Goal: Task Accomplishment & Management: Manage account settings

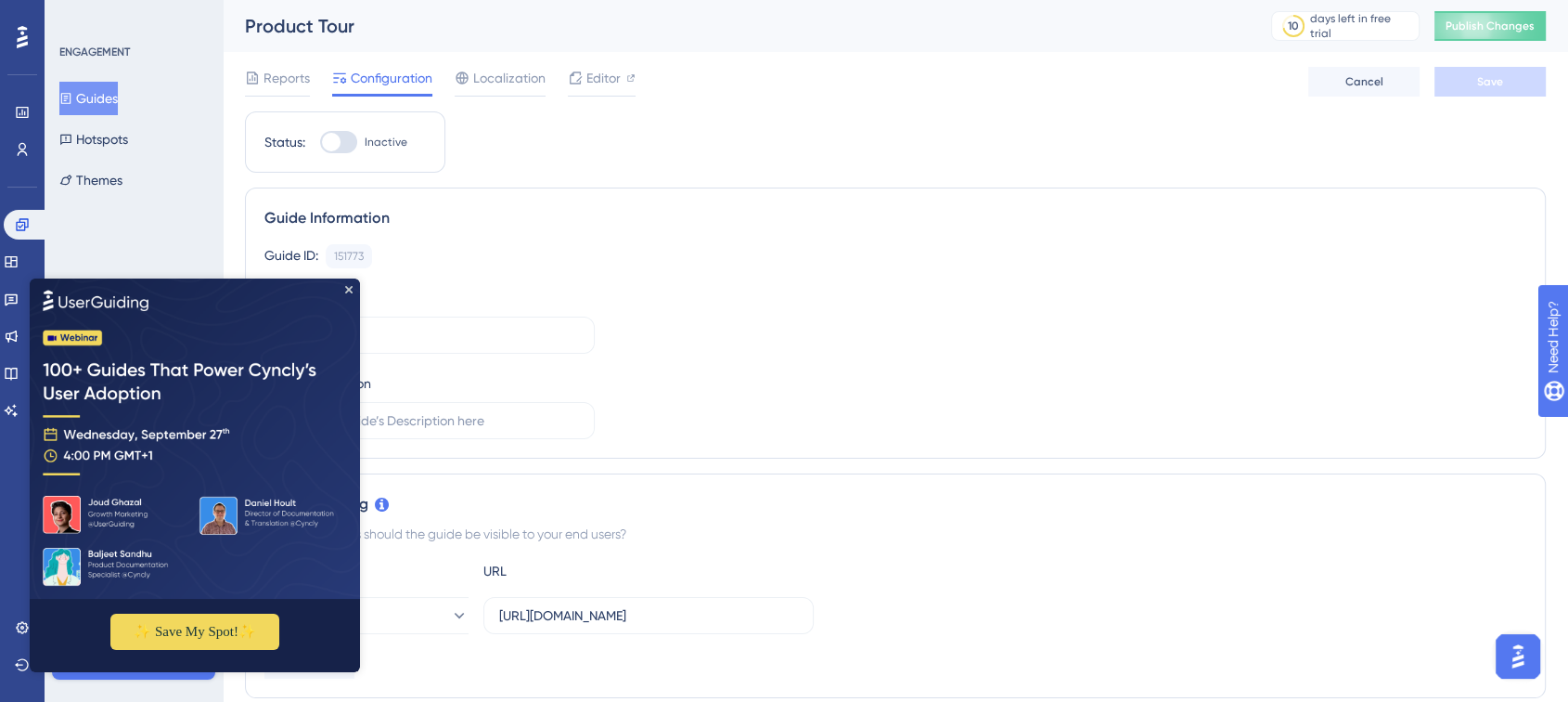
click at [354, 284] on img at bounding box center [195, 439] width 330 height 320
click at [346, 292] on icon "Close Preview" at bounding box center [349, 290] width 8 height 8
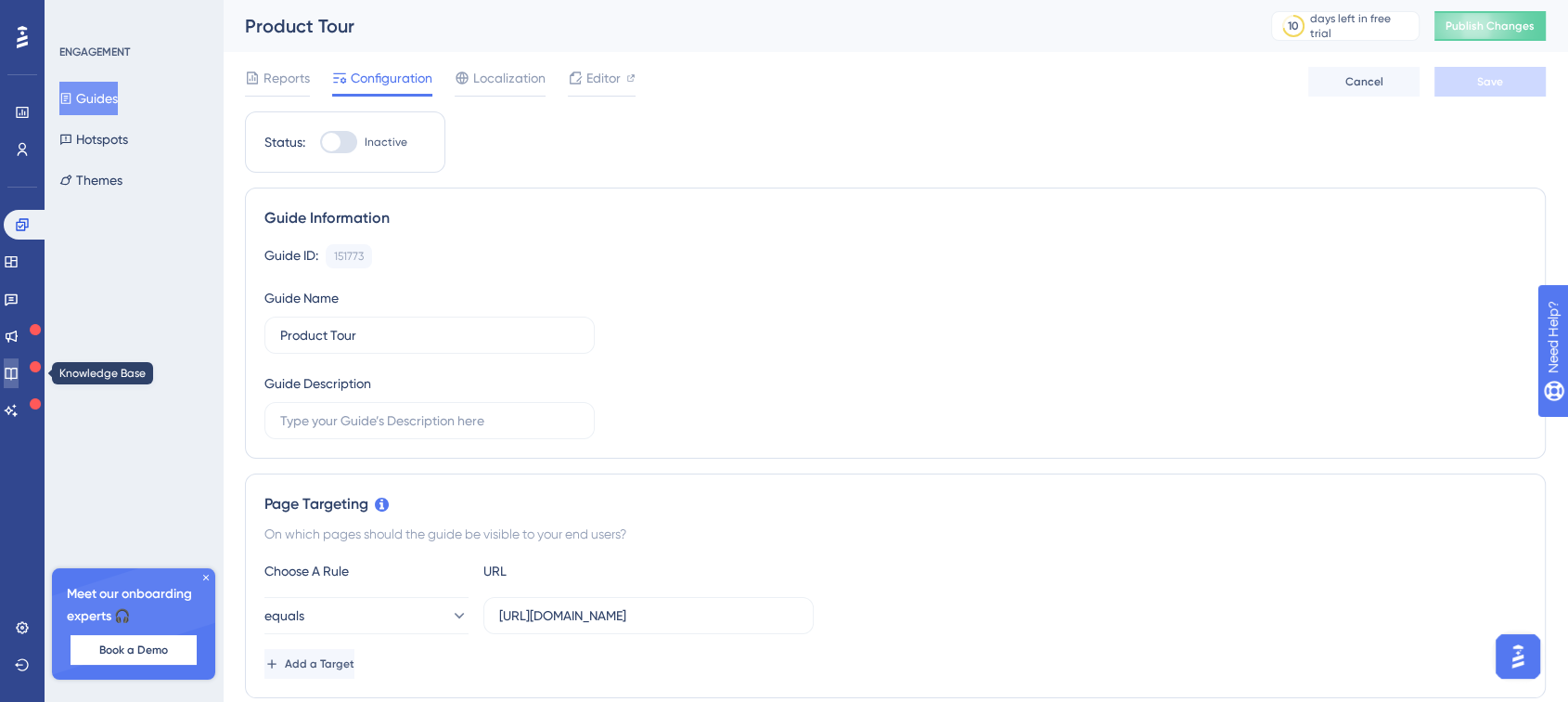
click at [19, 381] on link at bounding box center [11, 374] width 15 height 30
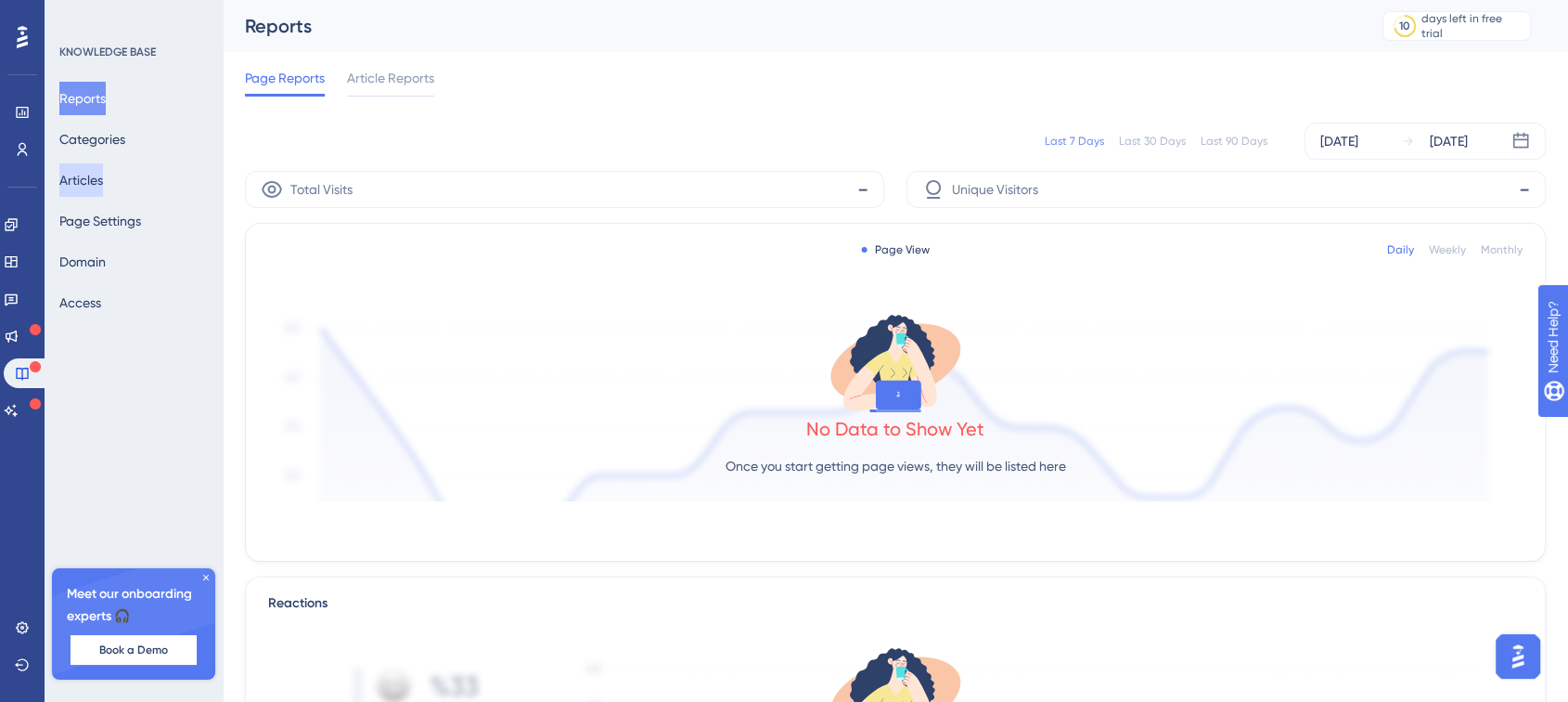
click at [82, 193] on button "Articles" at bounding box center [81, 181] width 43 height 34
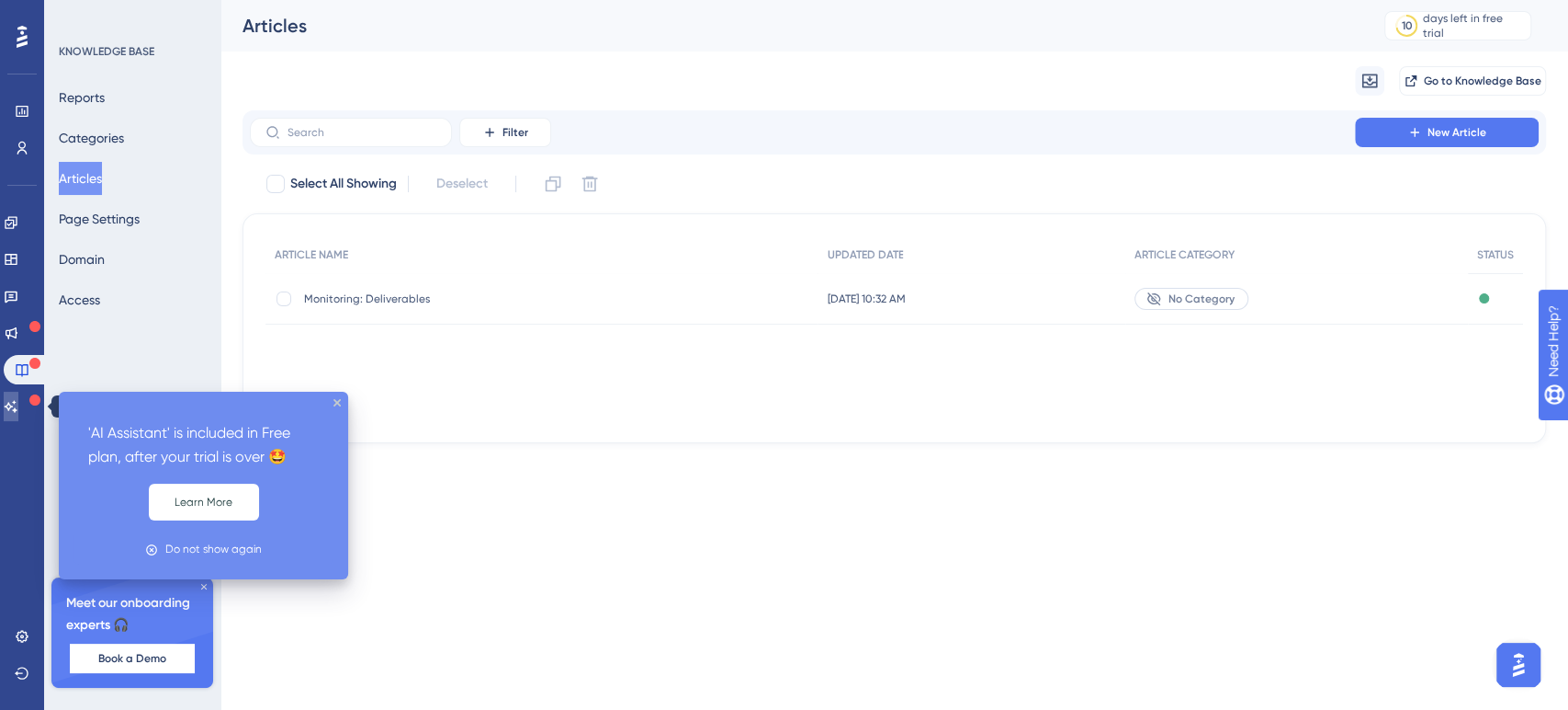
click at [19, 414] on link at bounding box center [11, 406] width 15 height 30
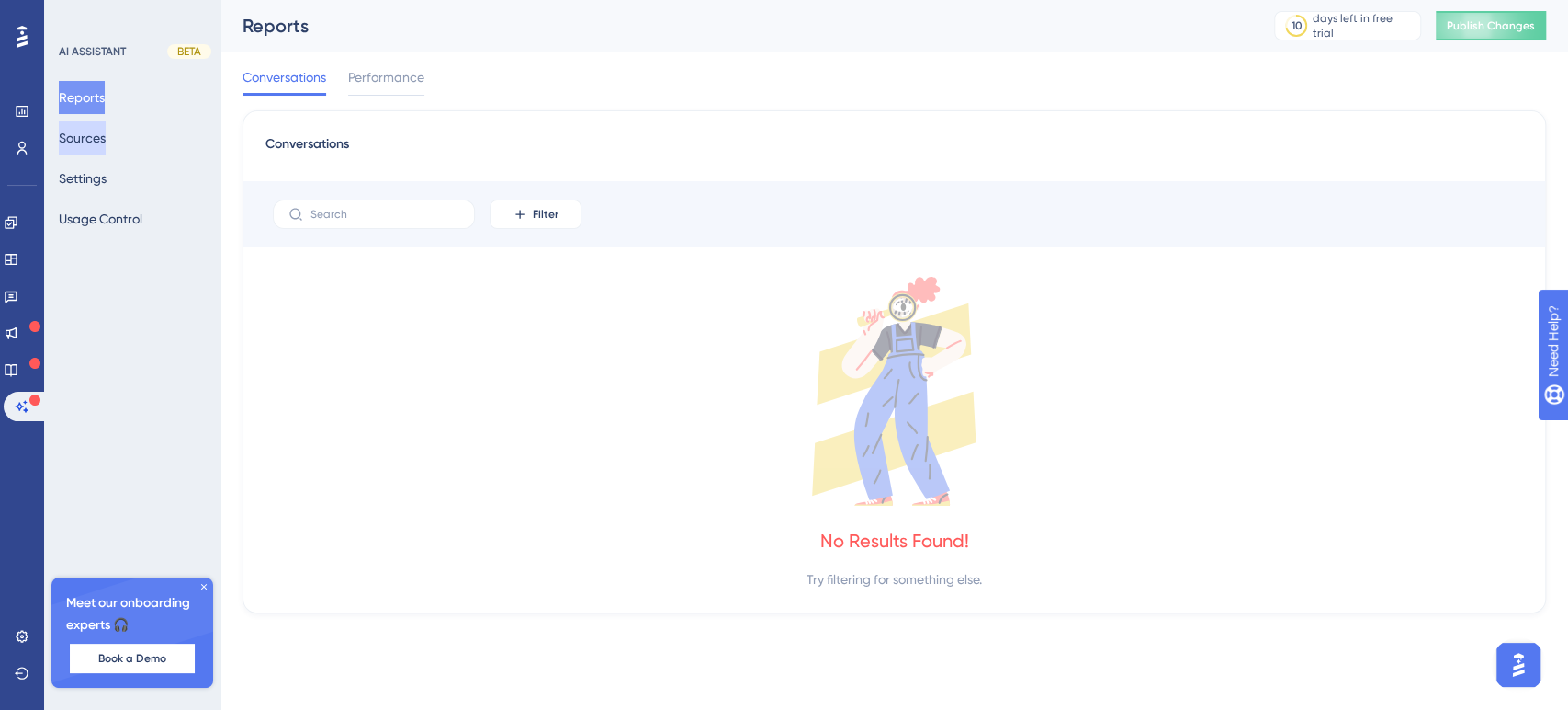
click at [83, 130] on button "Sources" at bounding box center [82, 138] width 47 height 34
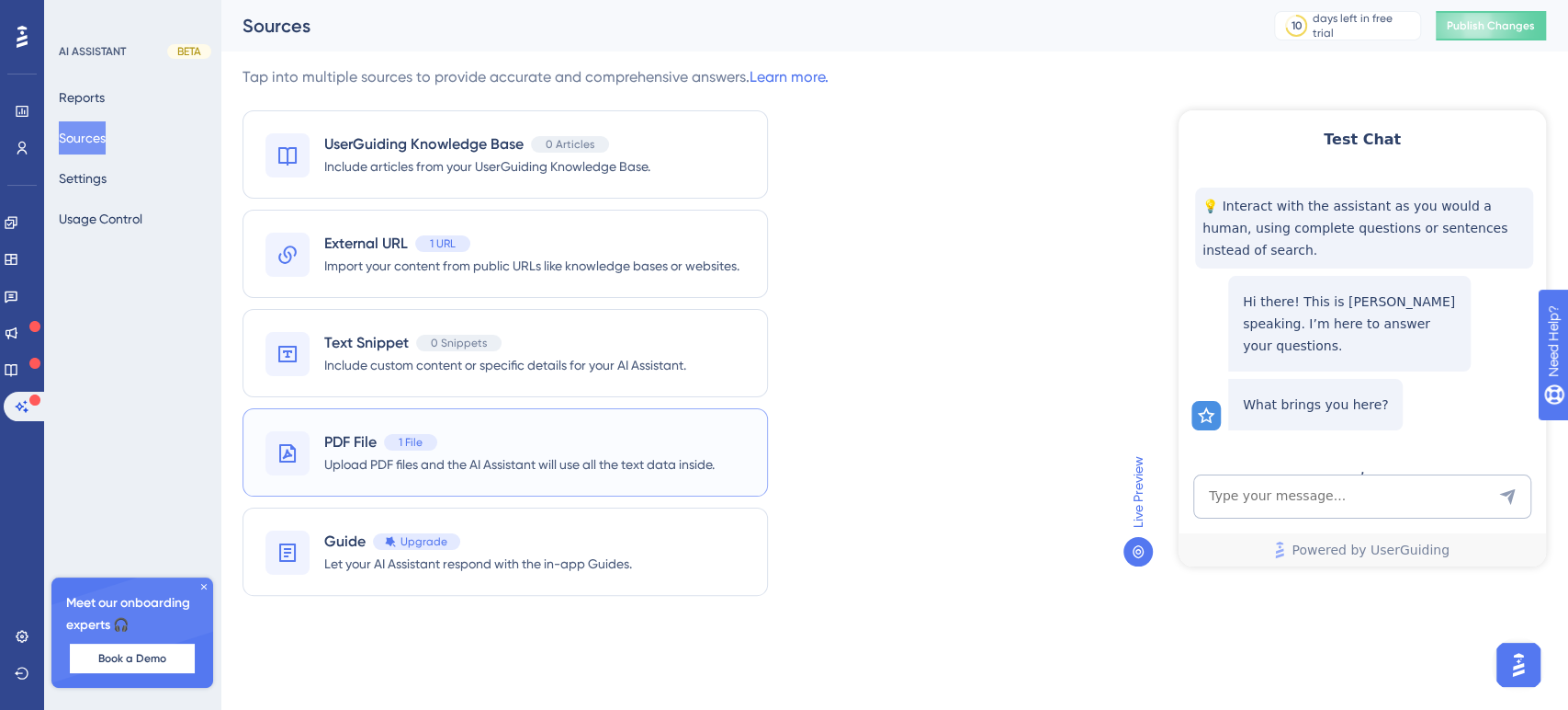
click at [361, 451] on span "PDF File" at bounding box center [350, 443] width 52 height 22
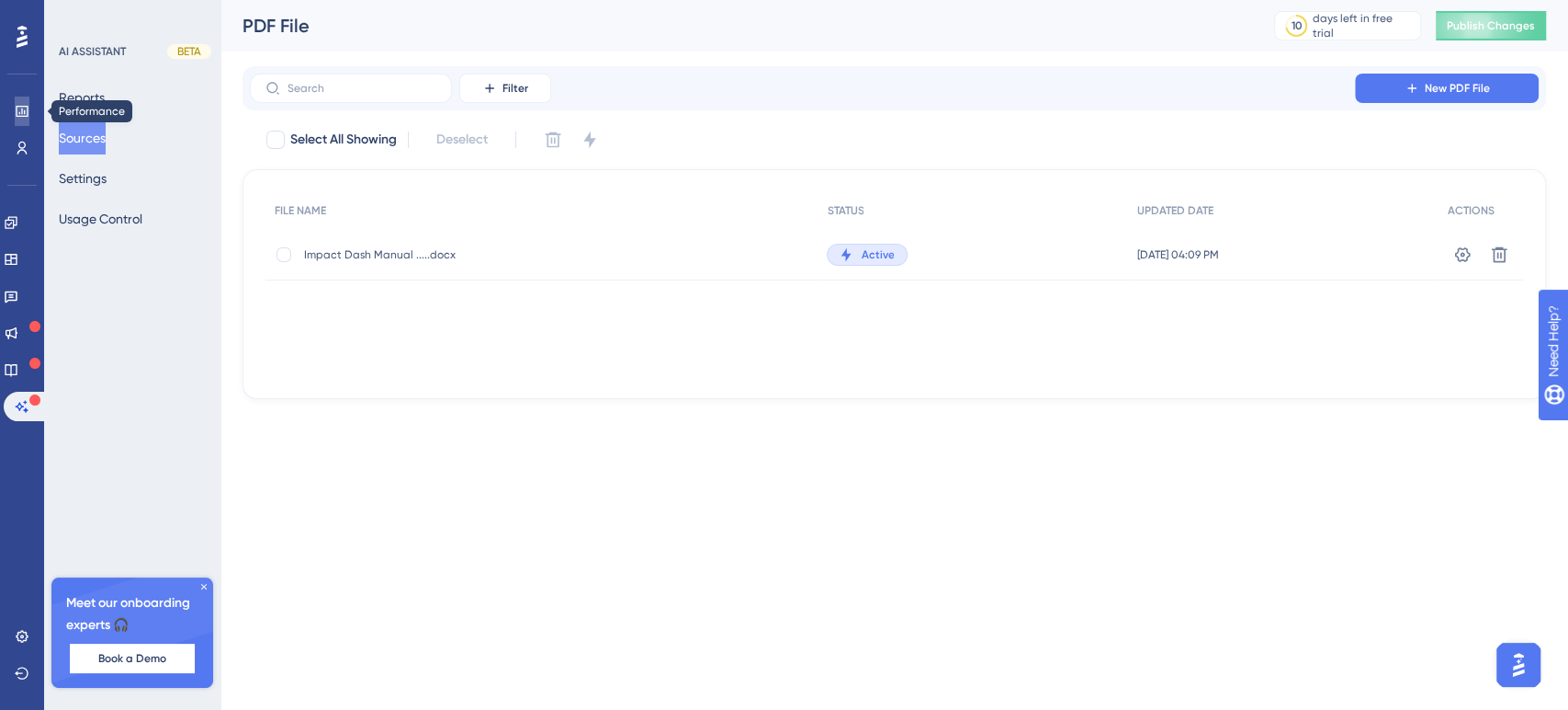
click at [28, 116] on icon at bounding box center [21, 111] width 12 height 11
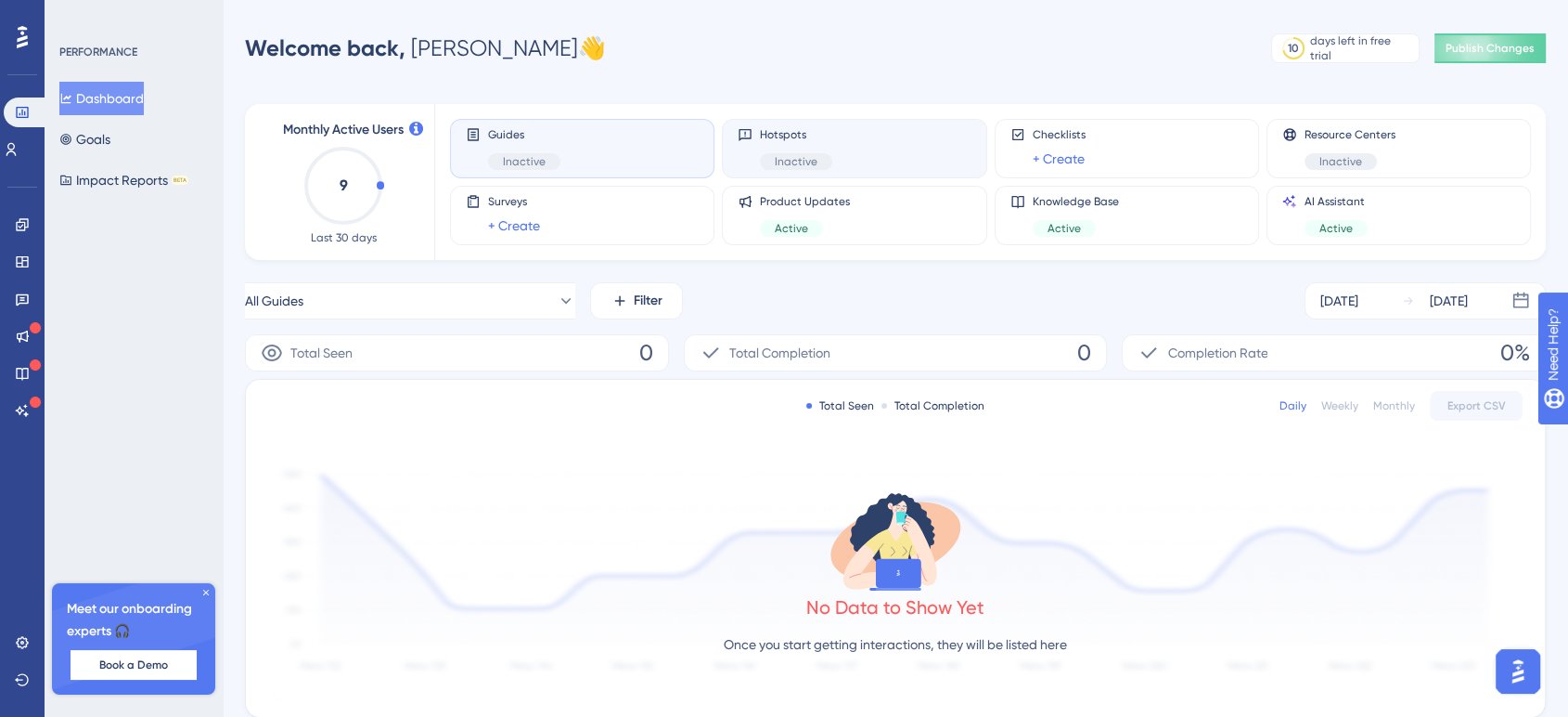
click at [774, 127] on span "Hotspots" at bounding box center [796, 135] width 72 height 15
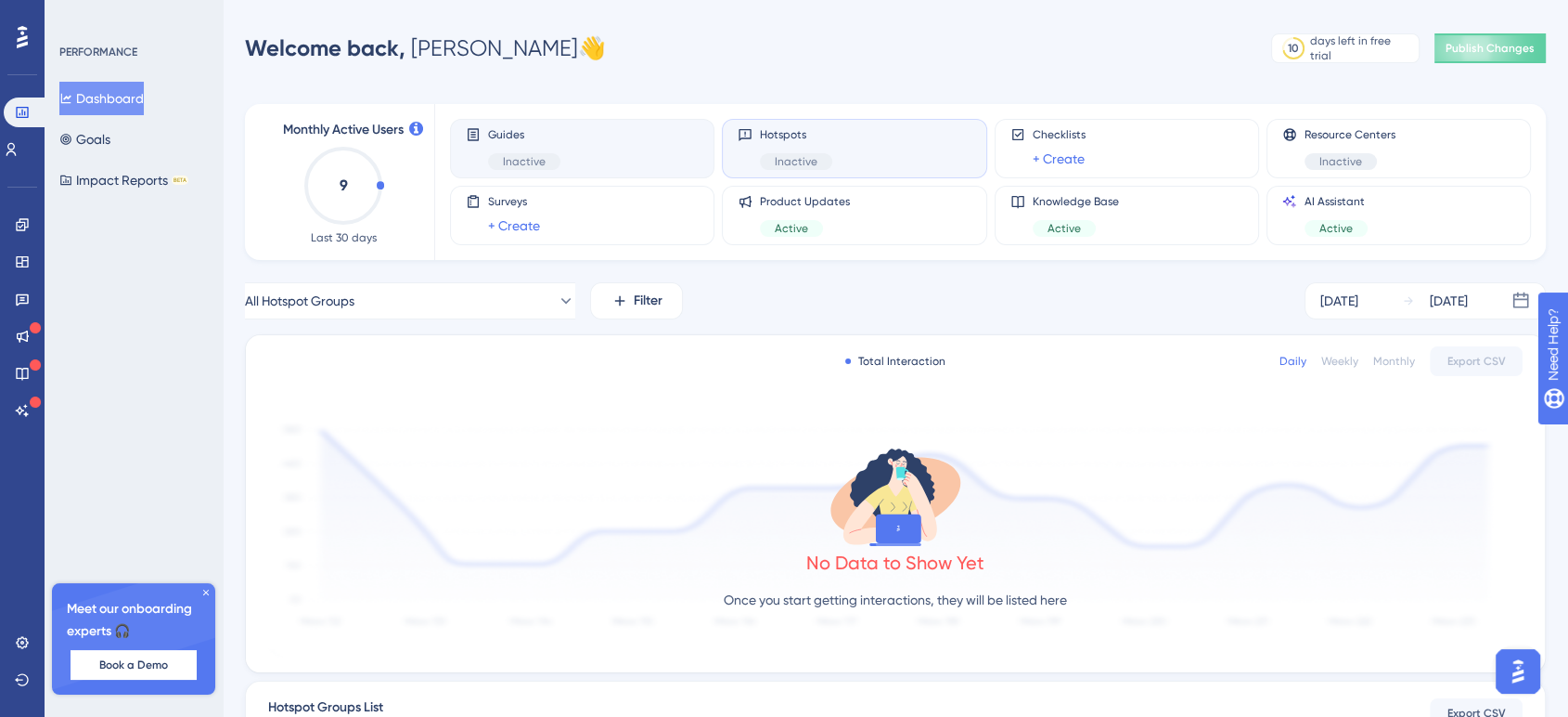
click at [511, 140] on span "Guides" at bounding box center [524, 135] width 72 height 15
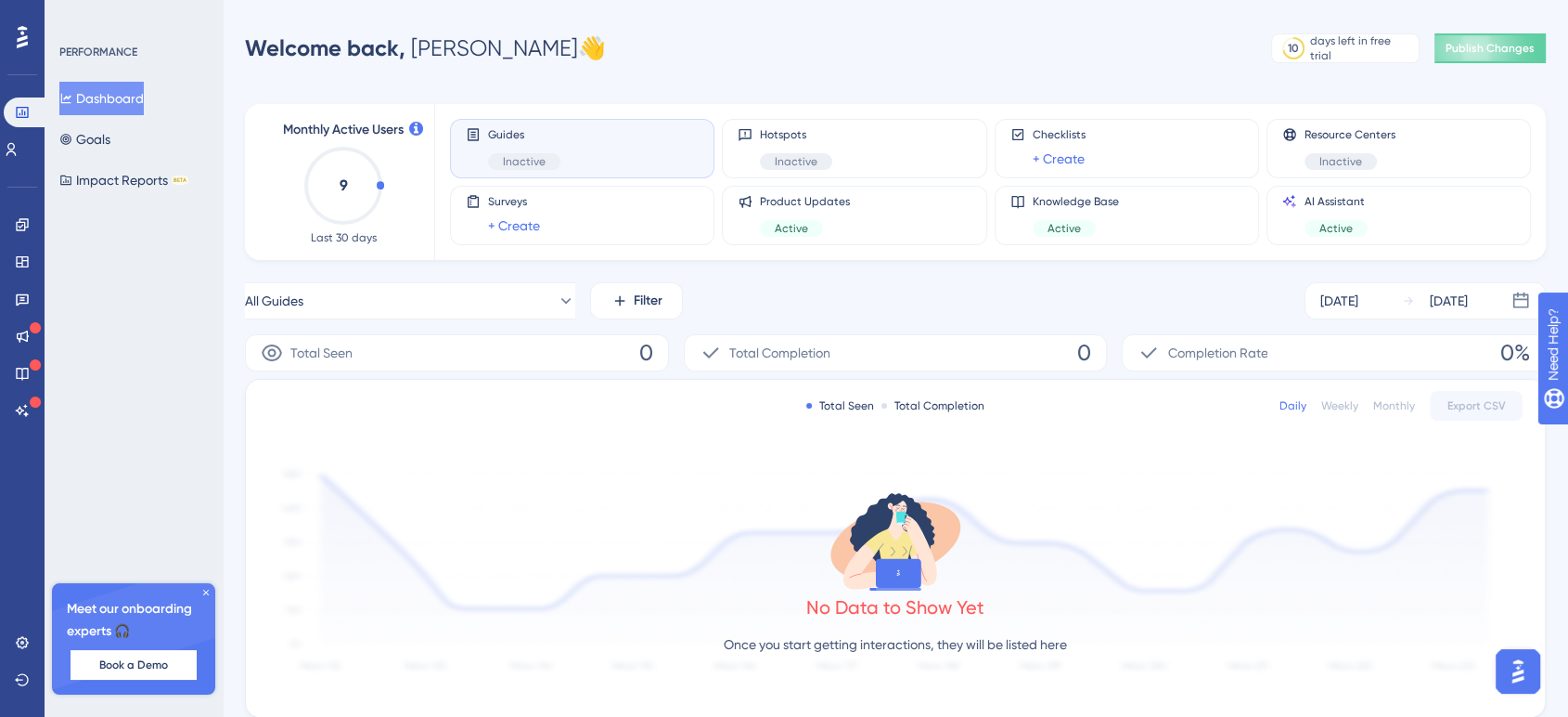
click at [511, 140] on span "Guides" at bounding box center [524, 135] width 72 height 15
click at [110, 129] on button "Goals" at bounding box center [85, 139] width 51 height 34
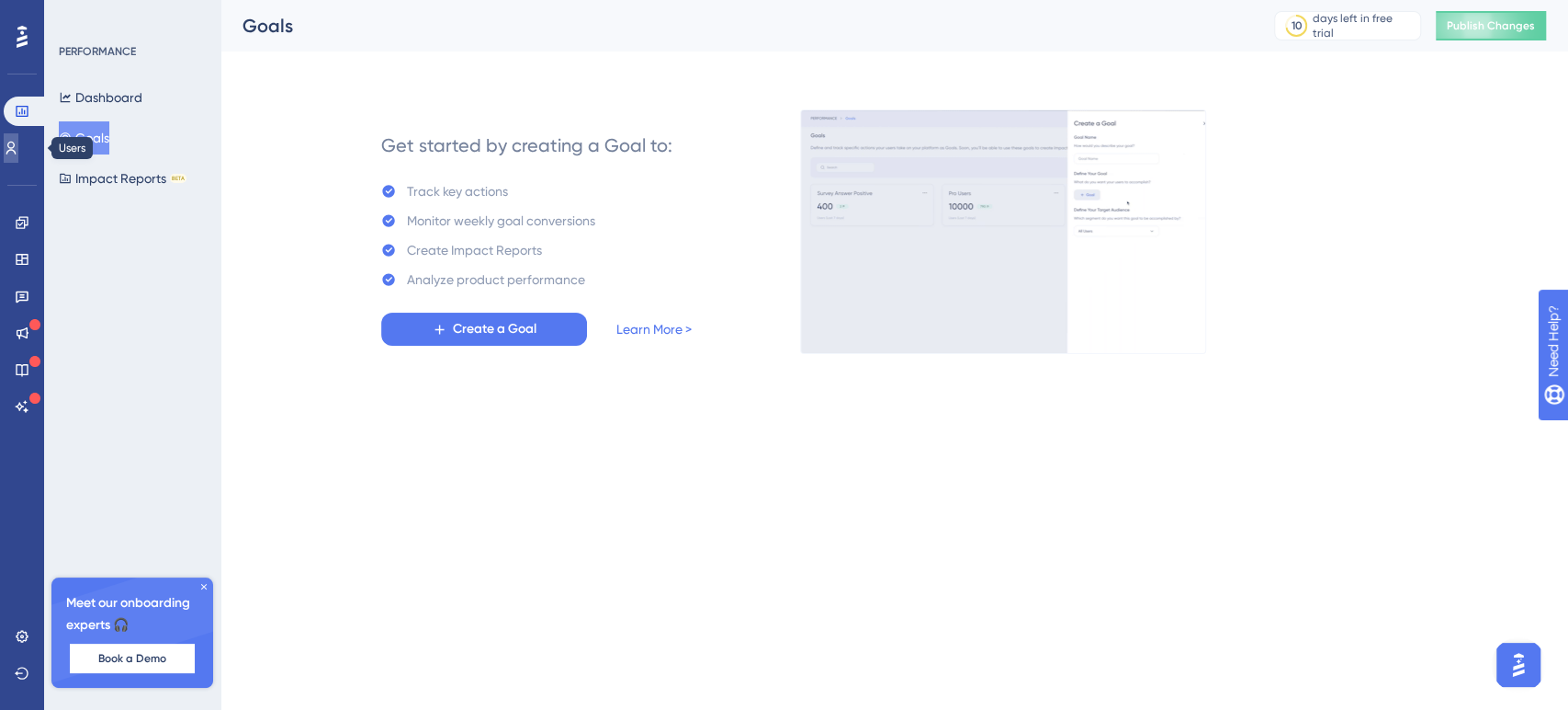
click at [18, 155] on icon at bounding box center [11, 148] width 15 height 15
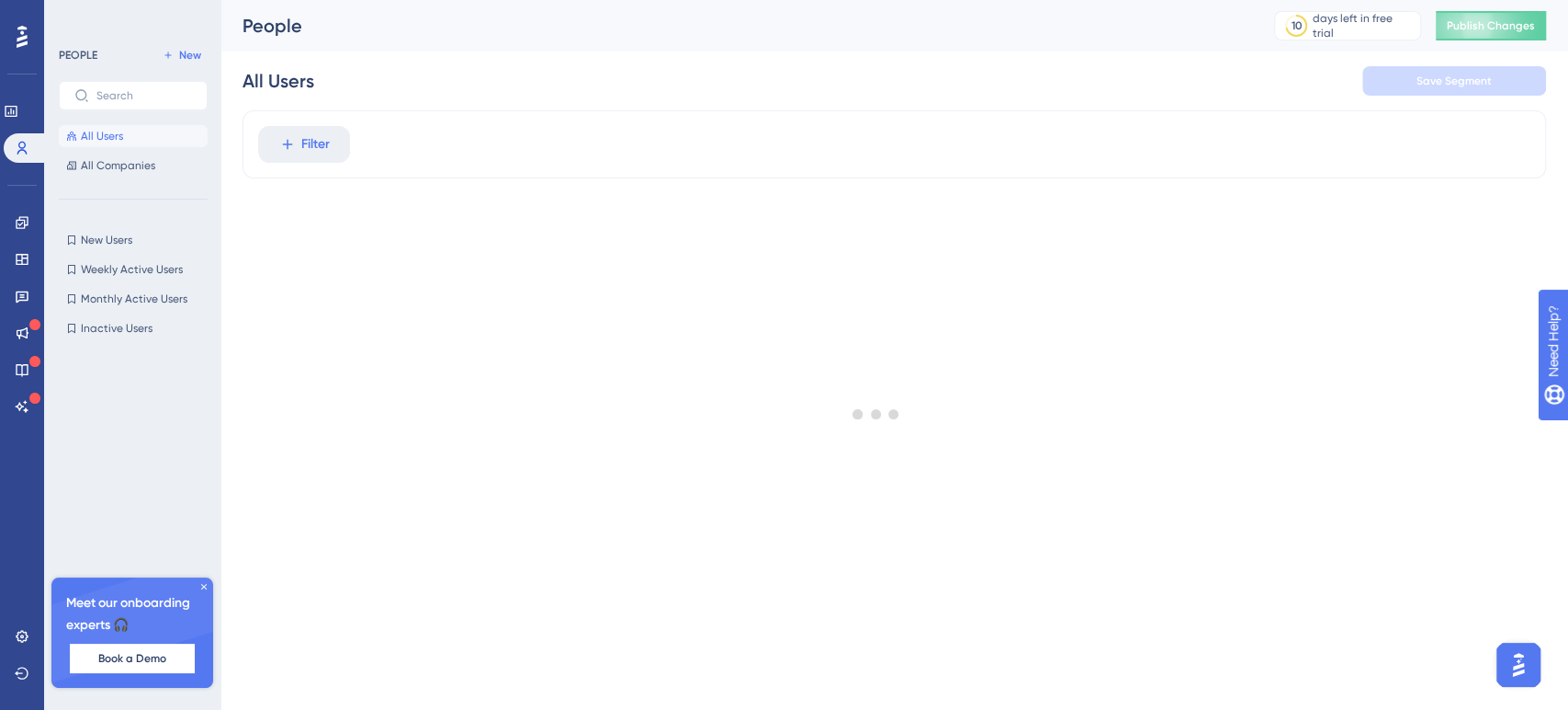
click at [18, 239] on div "Engagement Widgets Feedback Product Updates Knowledge Base AI Assistant" at bounding box center [22, 314] width 15 height 213
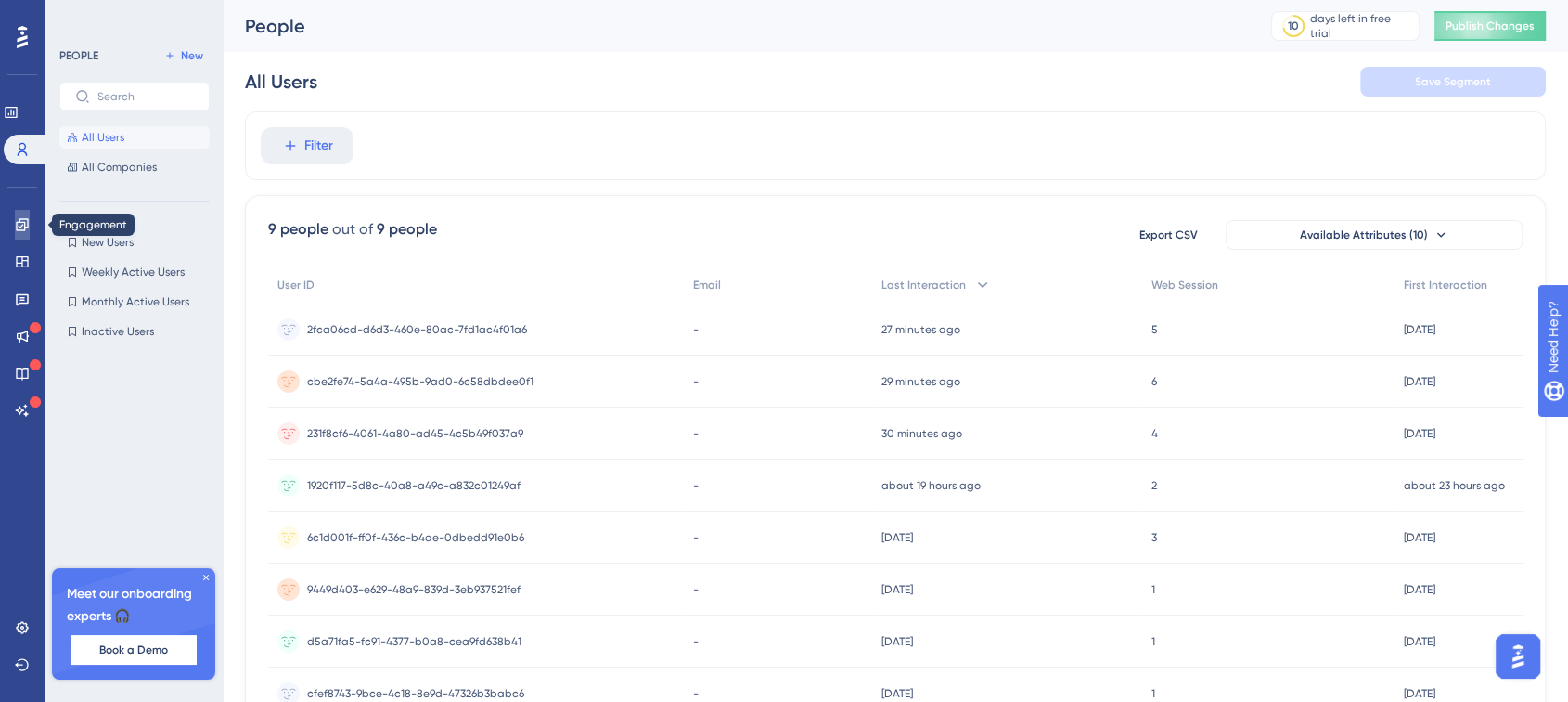
click at [18, 220] on icon at bounding box center [23, 225] width 15 height 15
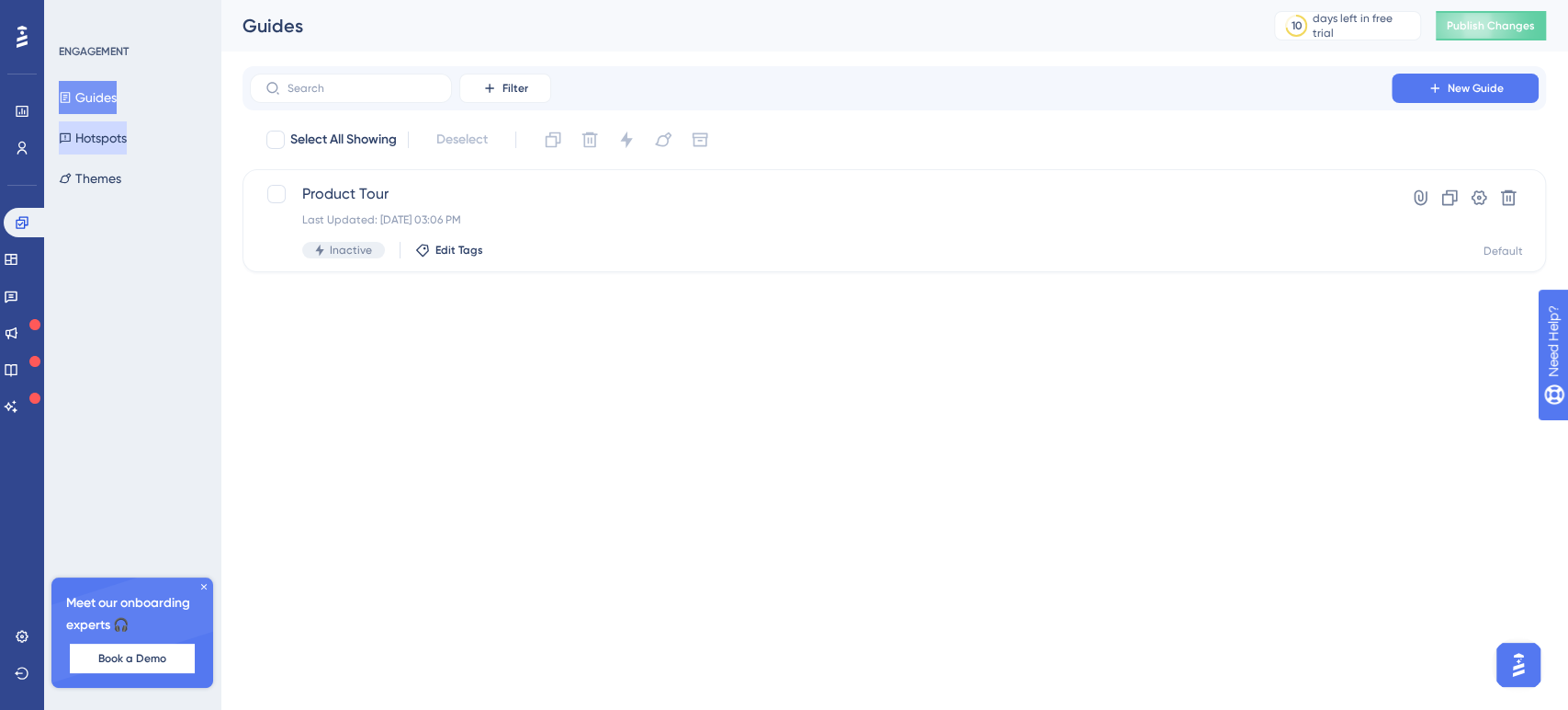
click at [111, 126] on button "Hotspots" at bounding box center [92, 138] width 68 height 34
click at [104, 102] on button "Guides" at bounding box center [88, 98] width 58 height 34
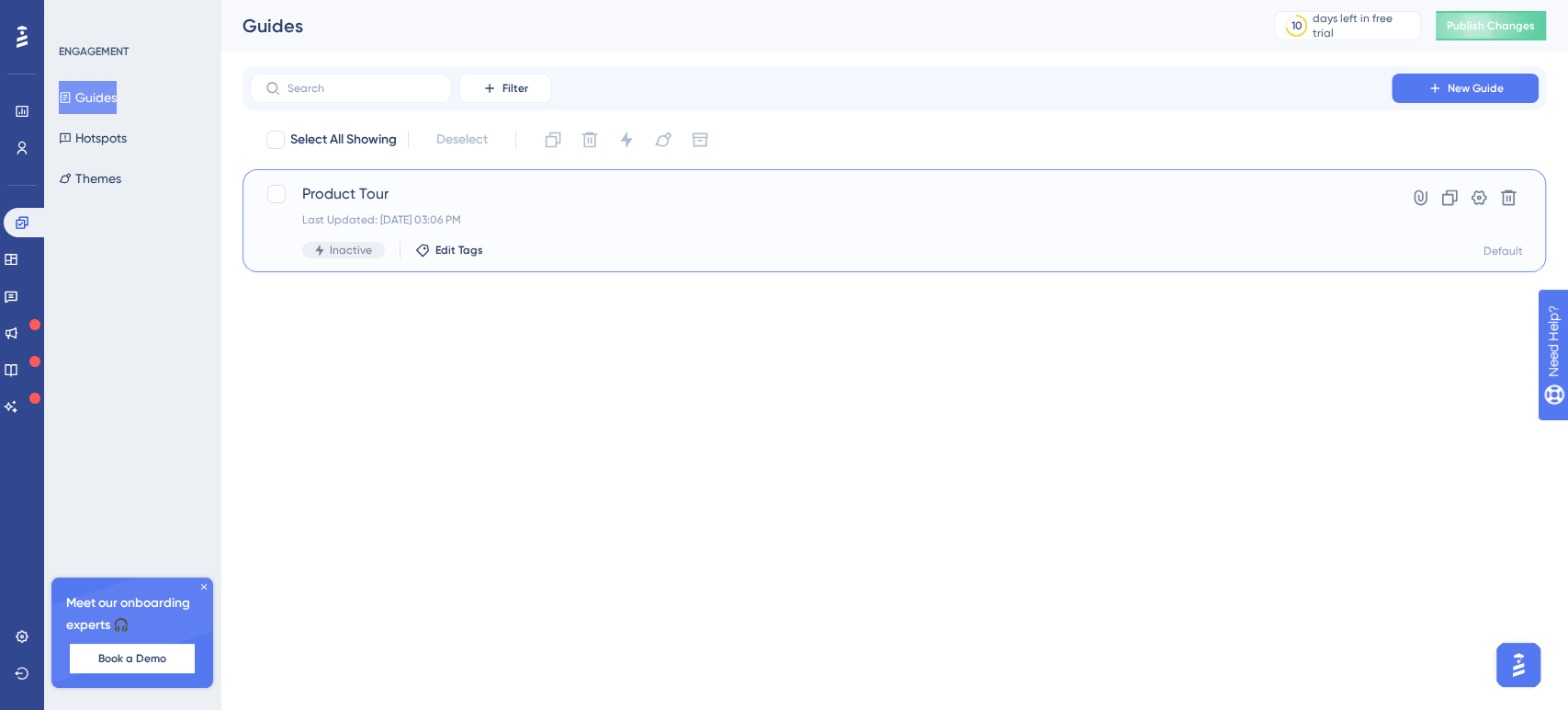
click at [345, 186] on span "Product Tour" at bounding box center [821, 194] width 1037 height 22
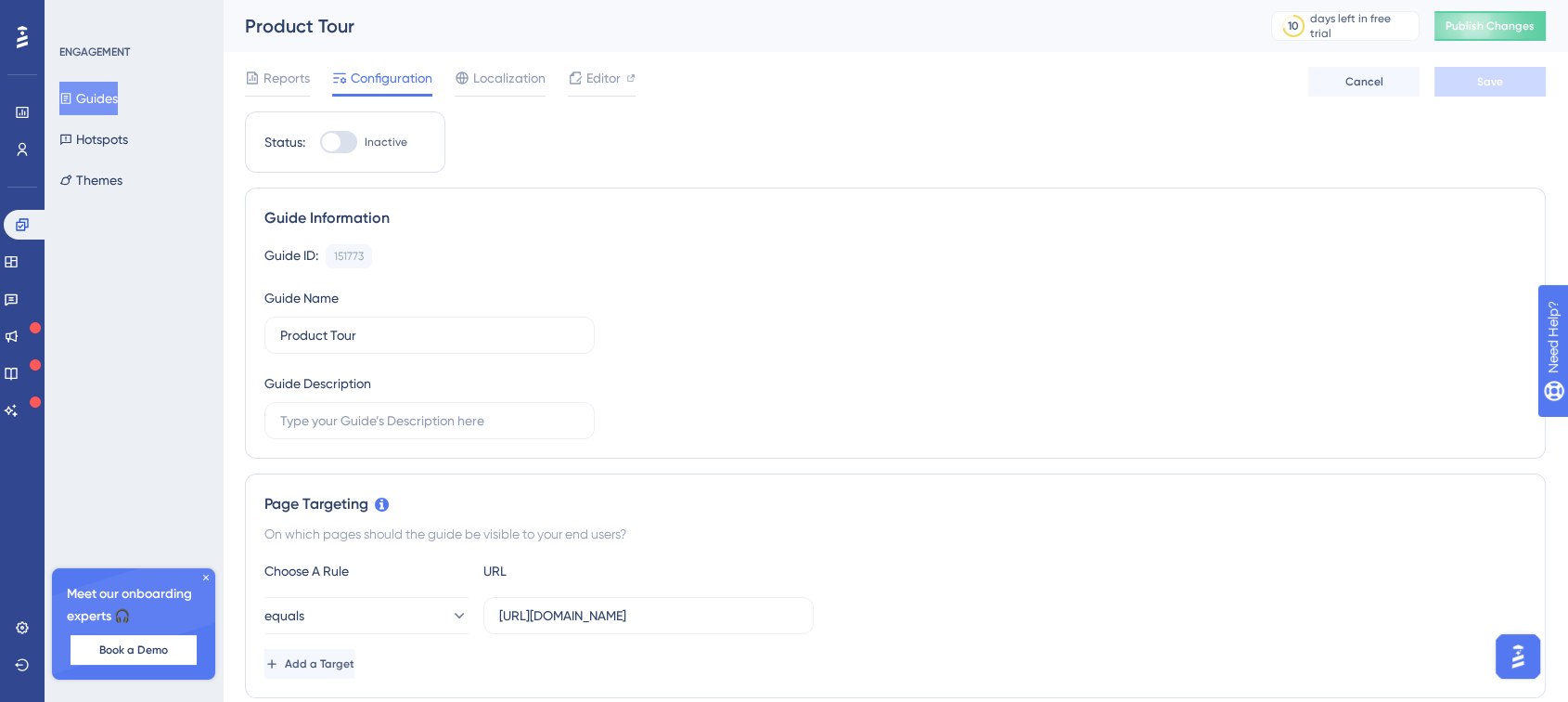
click at [324, 134] on div at bounding box center [338, 142] width 37 height 23
click at [320, 142] on input "Inactive" at bounding box center [319, 142] width 1 height 1
checkbox input "true"
click at [1505, 81] on button "Save" at bounding box center [1490, 82] width 111 height 30
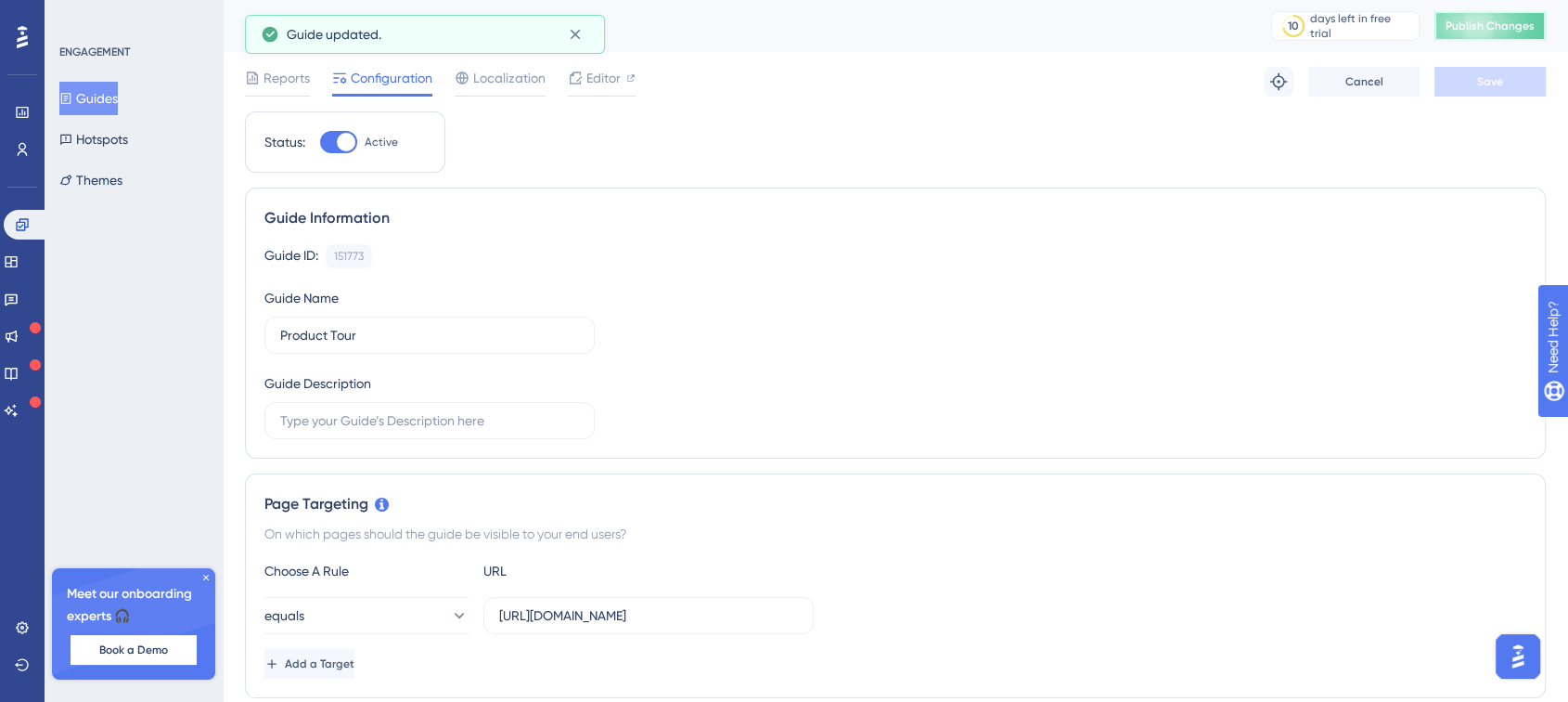
click at [1501, 35] on button "Publish Changes" at bounding box center [1490, 26] width 111 height 30
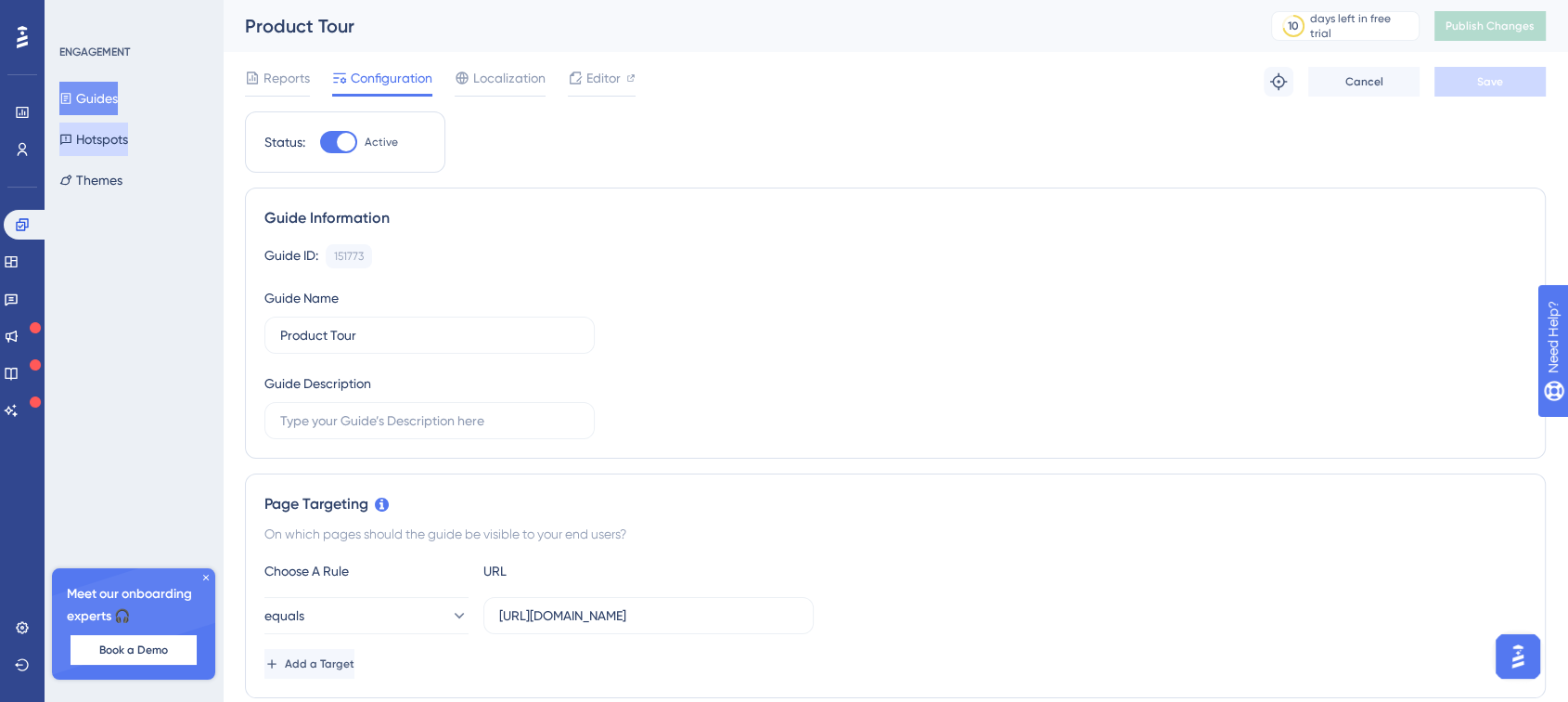
click at [121, 147] on button "Hotspots" at bounding box center [93, 139] width 69 height 34
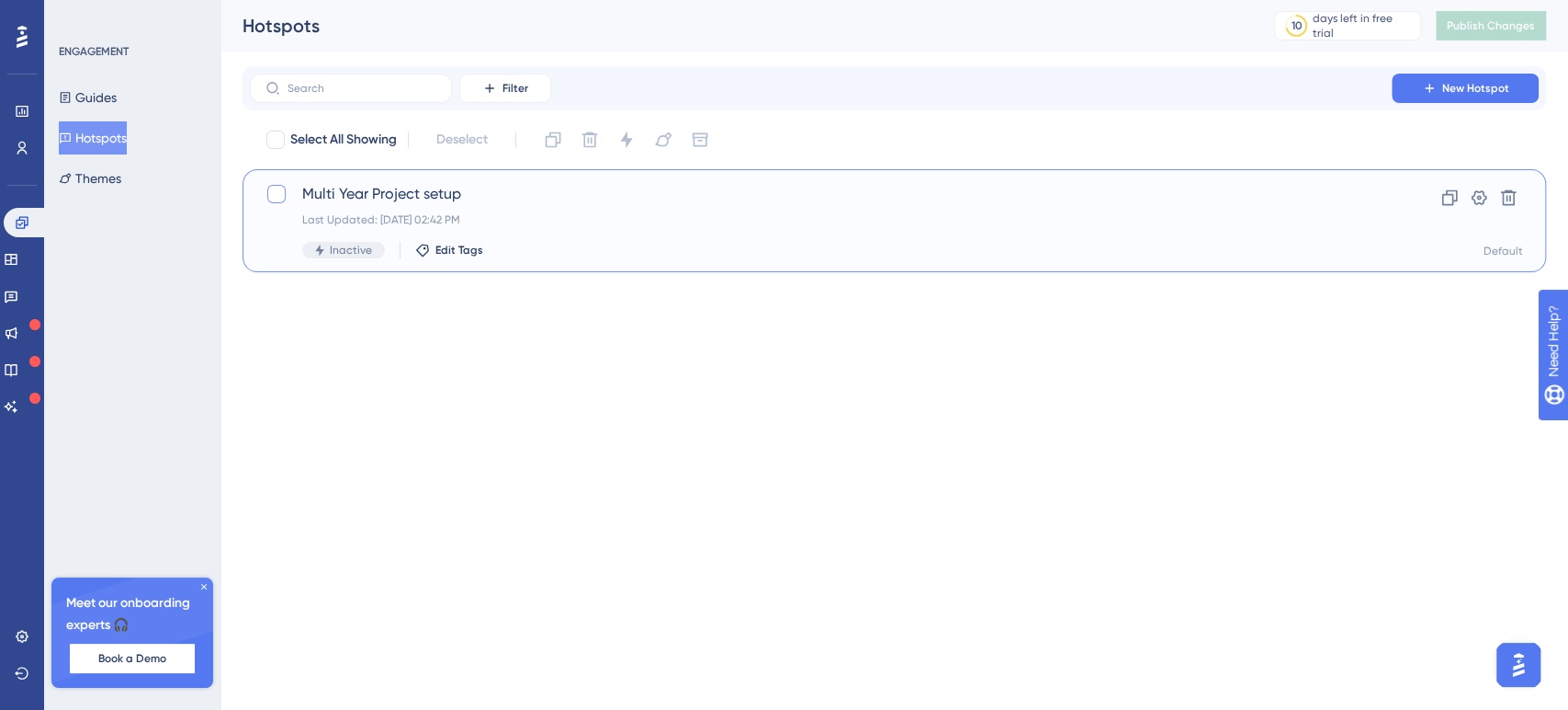
click at [270, 189] on div at bounding box center [277, 194] width 19 height 19
checkbox input "true"
click at [425, 191] on span "Multi Year Project setup" at bounding box center [821, 194] width 1037 height 22
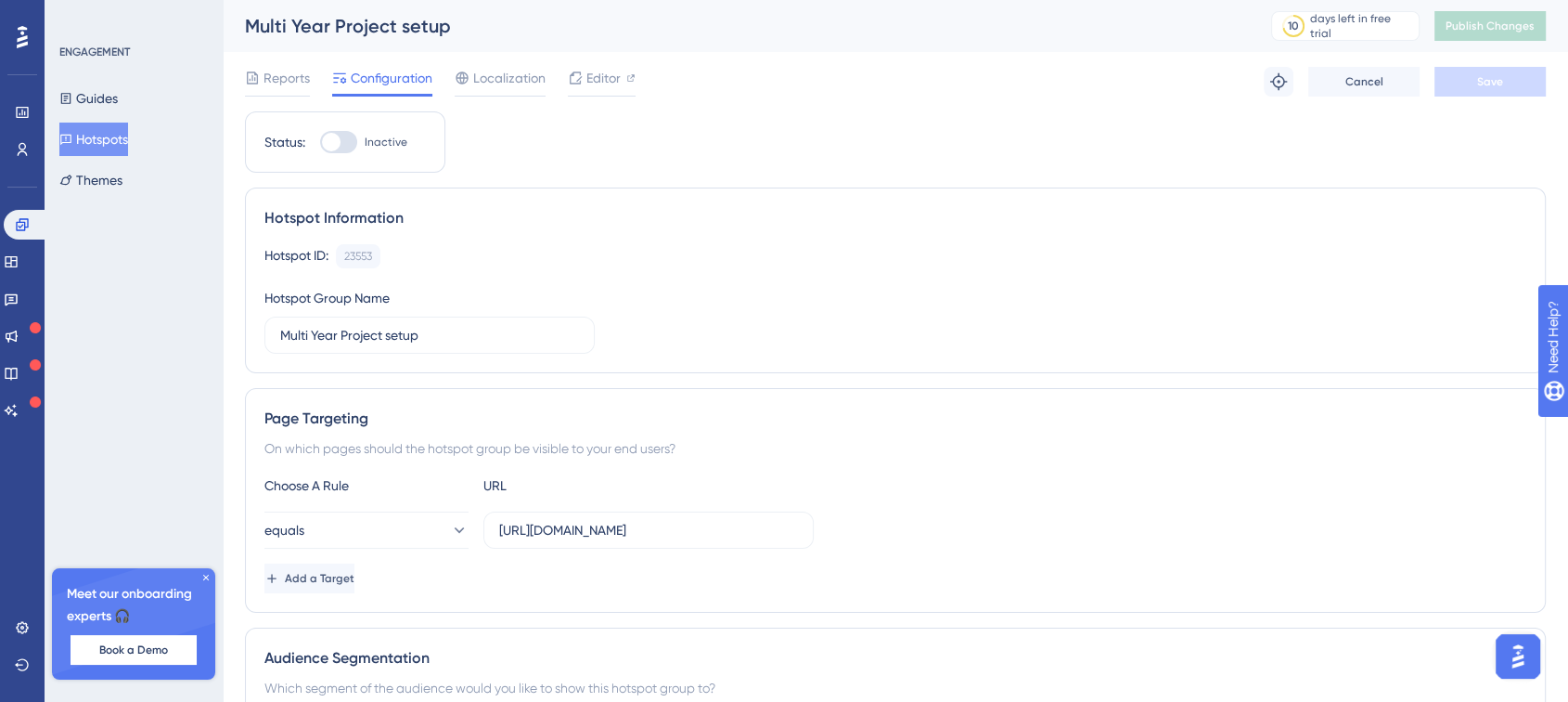
click at [343, 142] on div at bounding box center [338, 142] width 37 height 23
click at [320, 142] on input "Inactive" at bounding box center [319, 142] width 1 height 1
checkbox input "true"
click at [1523, 78] on button "Save" at bounding box center [1490, 82] width 111 height 30
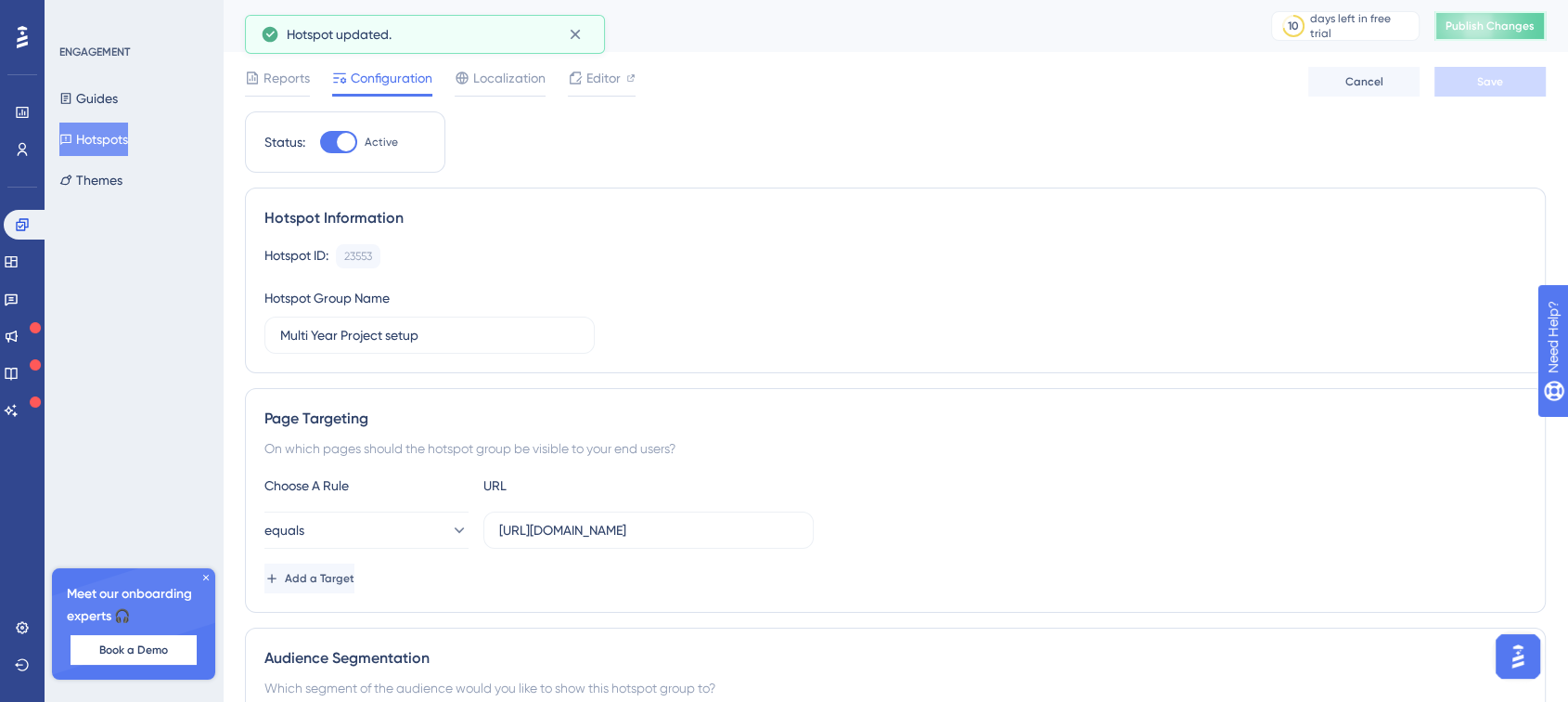
click at [1523, 22] on span "Publish Changes" at bounding box center [1490, 26] width 89 height 15
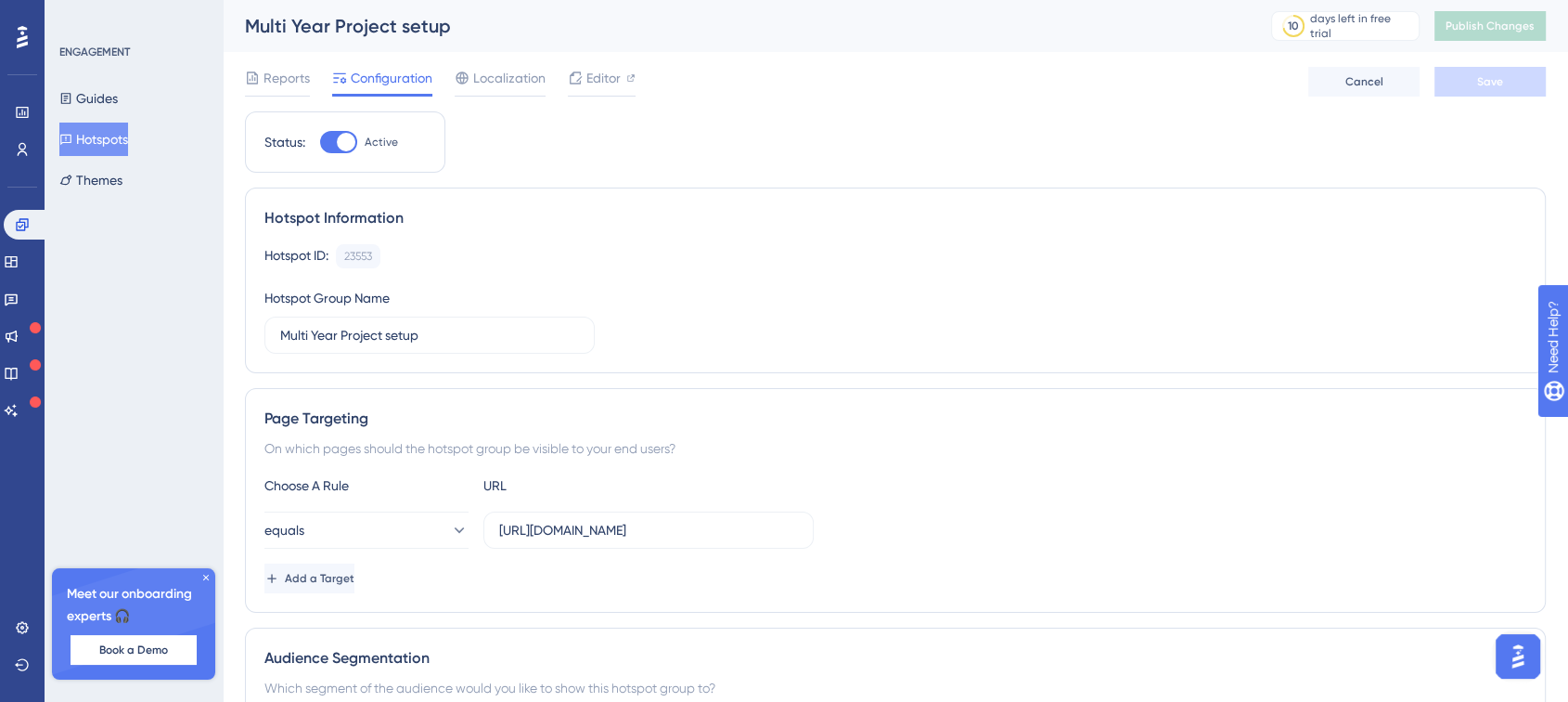
click at [1519, 654] on img "Open AI Assistant Launcher" at bounding box center [1518, 657] width 34 height 34
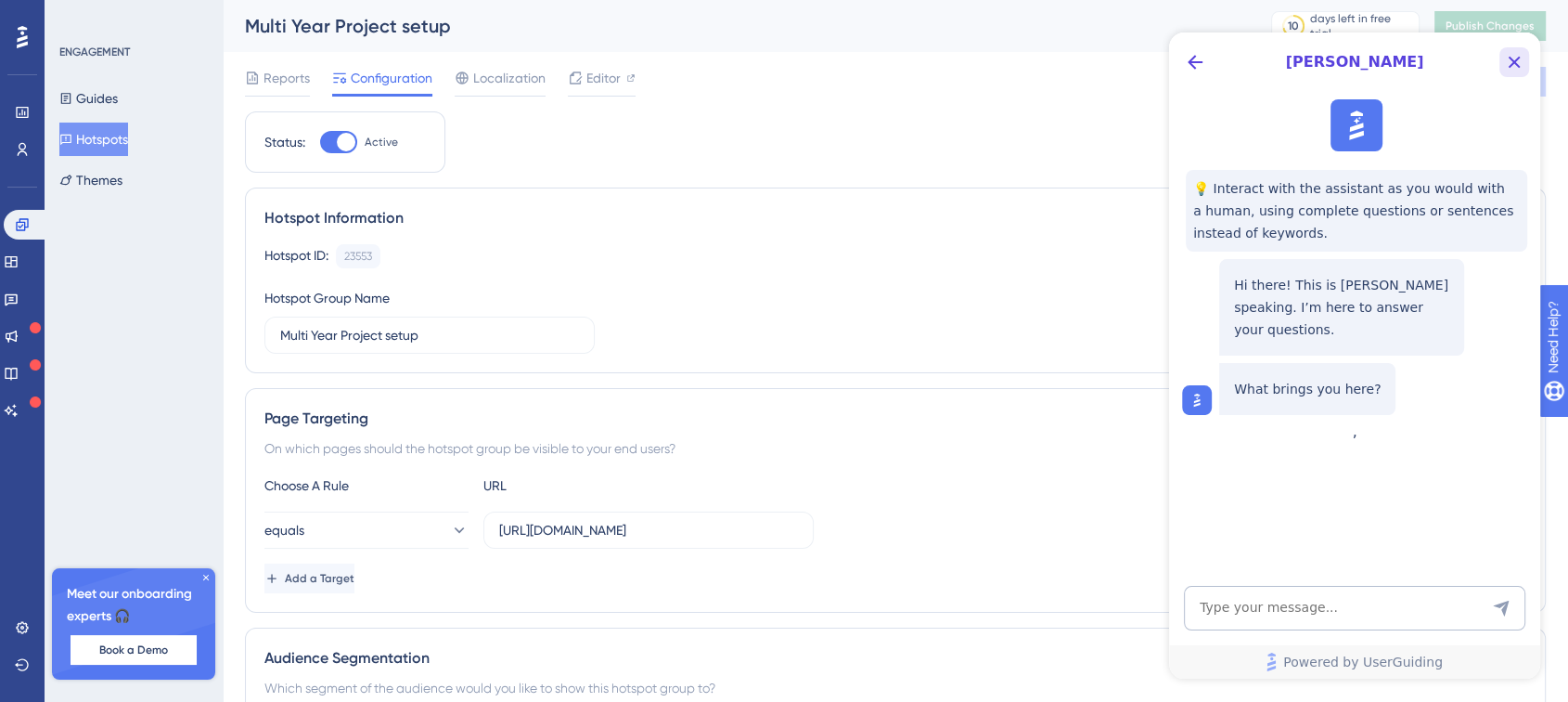
click at [1518, 60] on icon "Close Button" at bounding box center [1514, 62] width 23 height 23
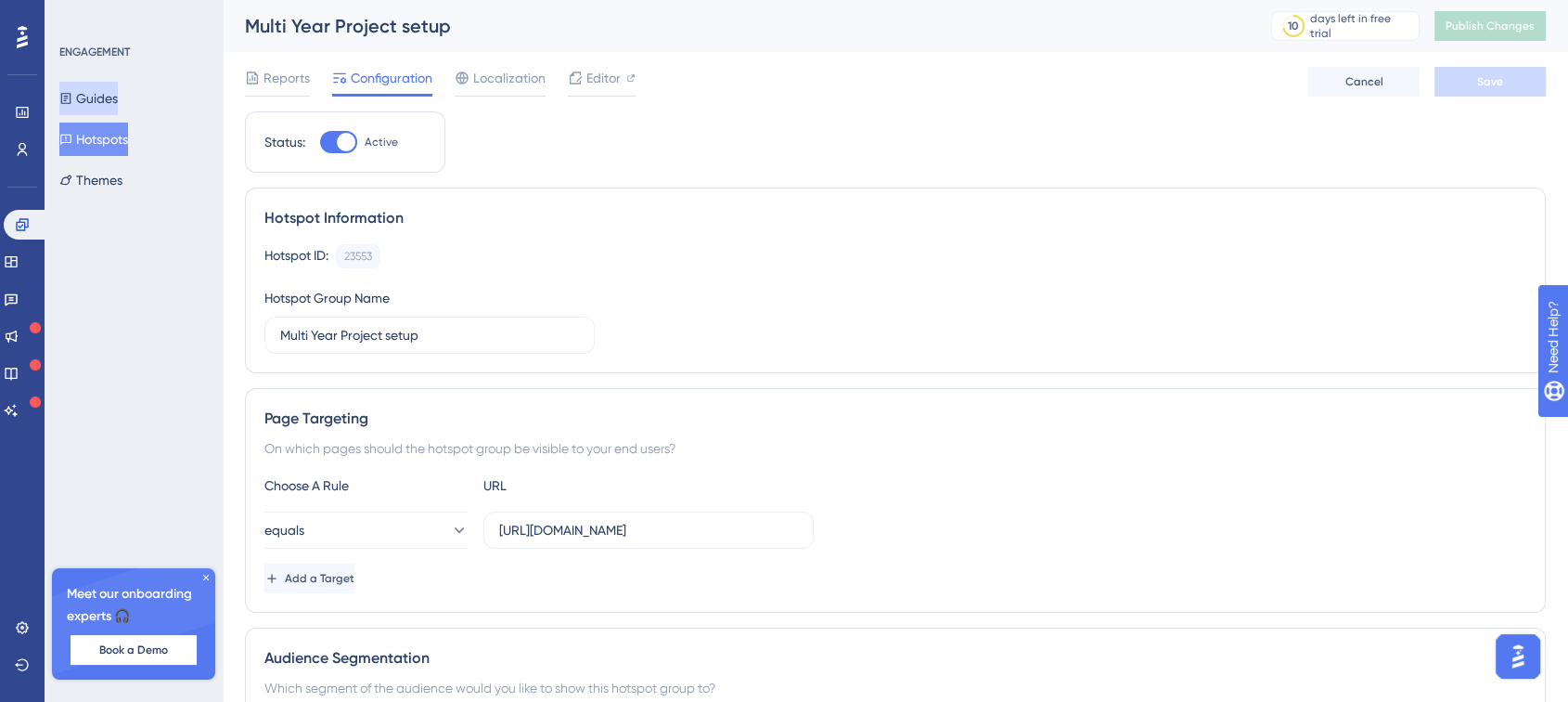
click at [118, 97] on button "Guides" at bounding box center [88, 99] width 58 height 34
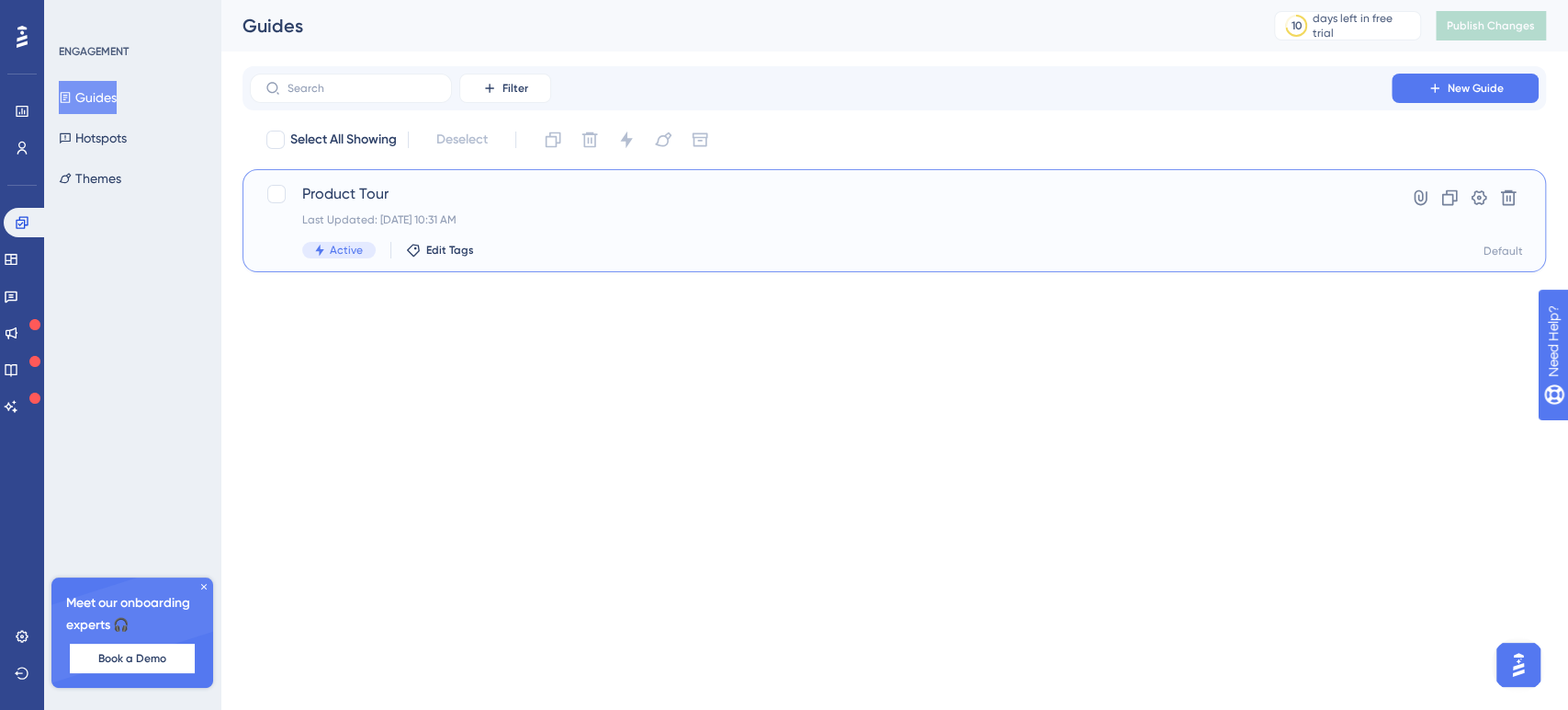
click at [390, 212] on div "Last Updated: [DATE] 10:31 AM" at bounding box center [821, 220] width 1037 height 15
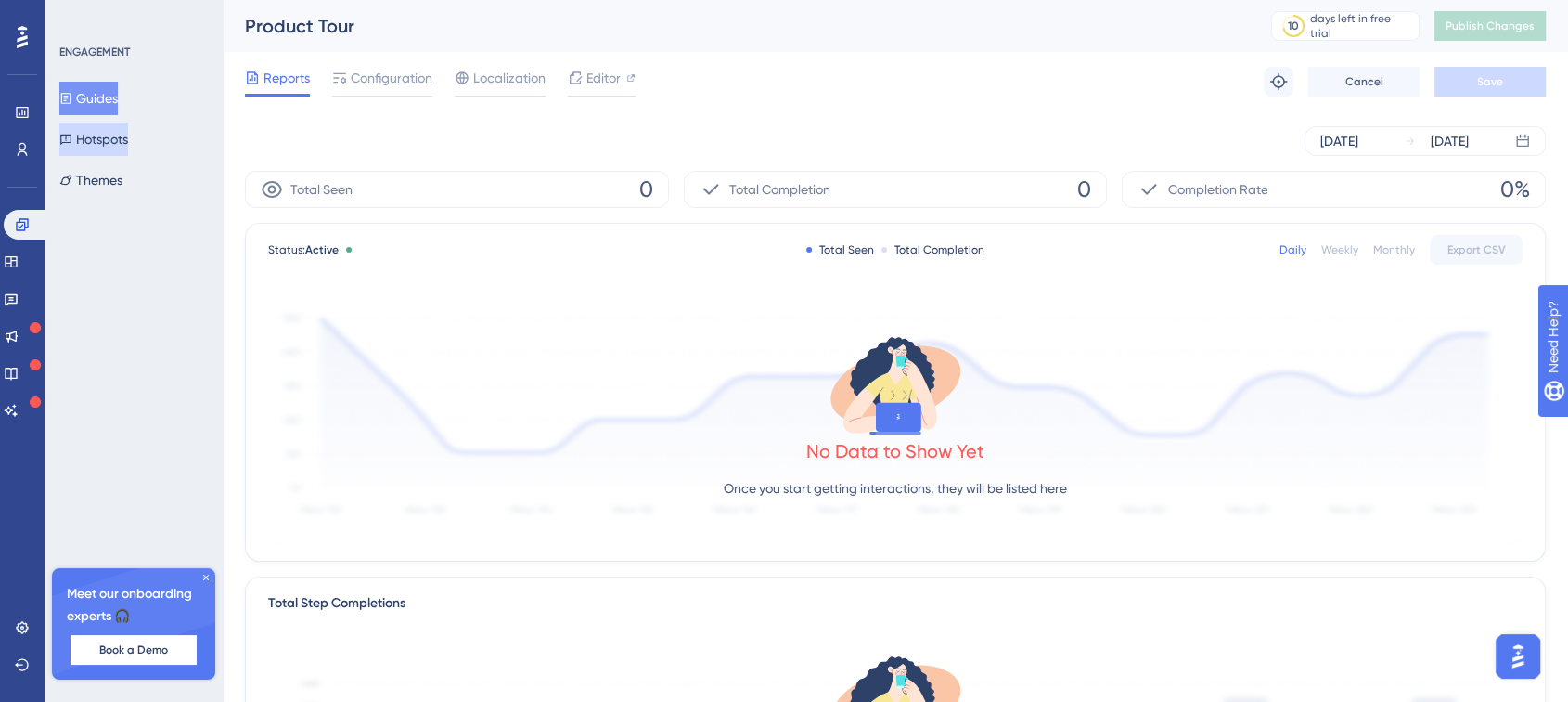
click at [125, 142] on button "Hotspots" at bounding box center [93, 139] width 69 height 34
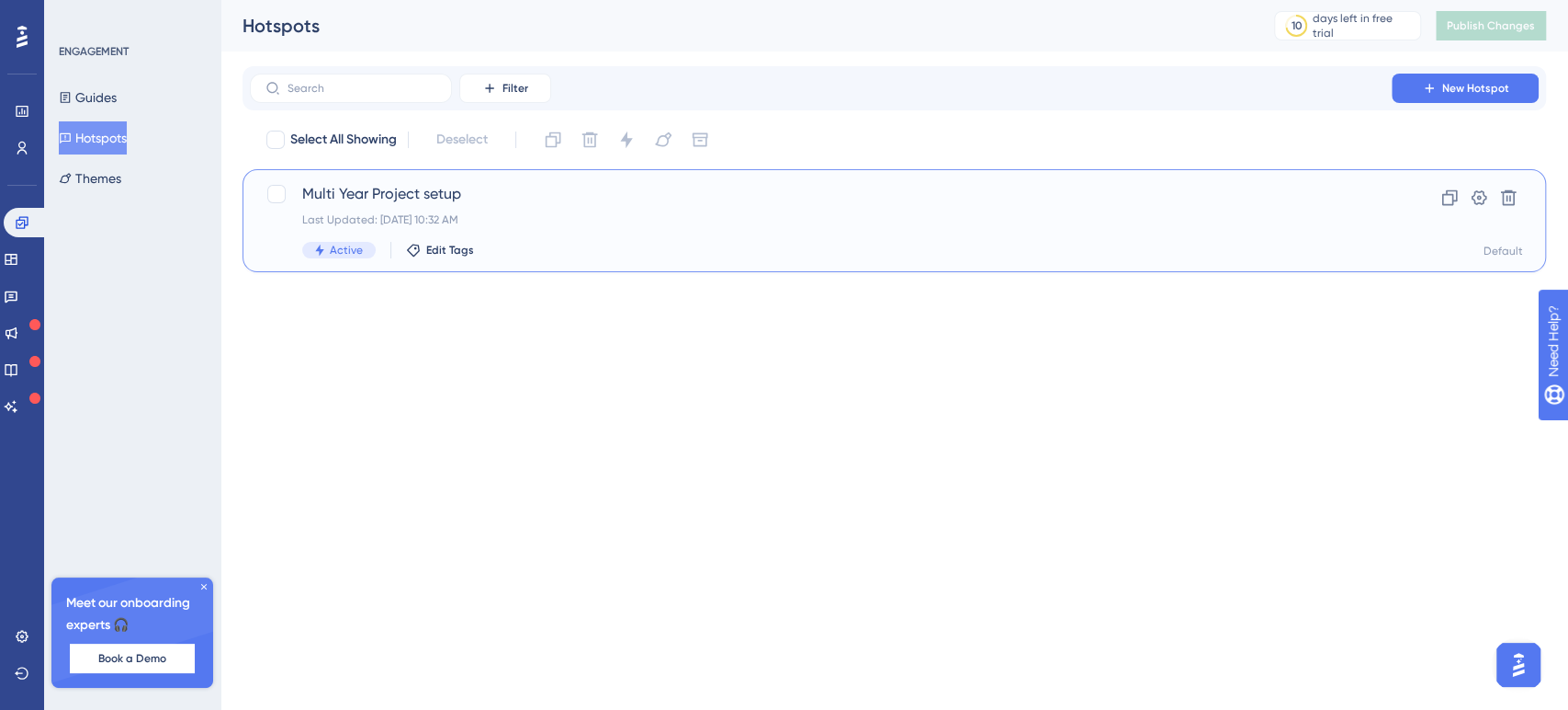
click at [375, 216] on div "Last Updated: [DATE] 10:32 AM" at bounding box center [821, 220] width 1037 height 15
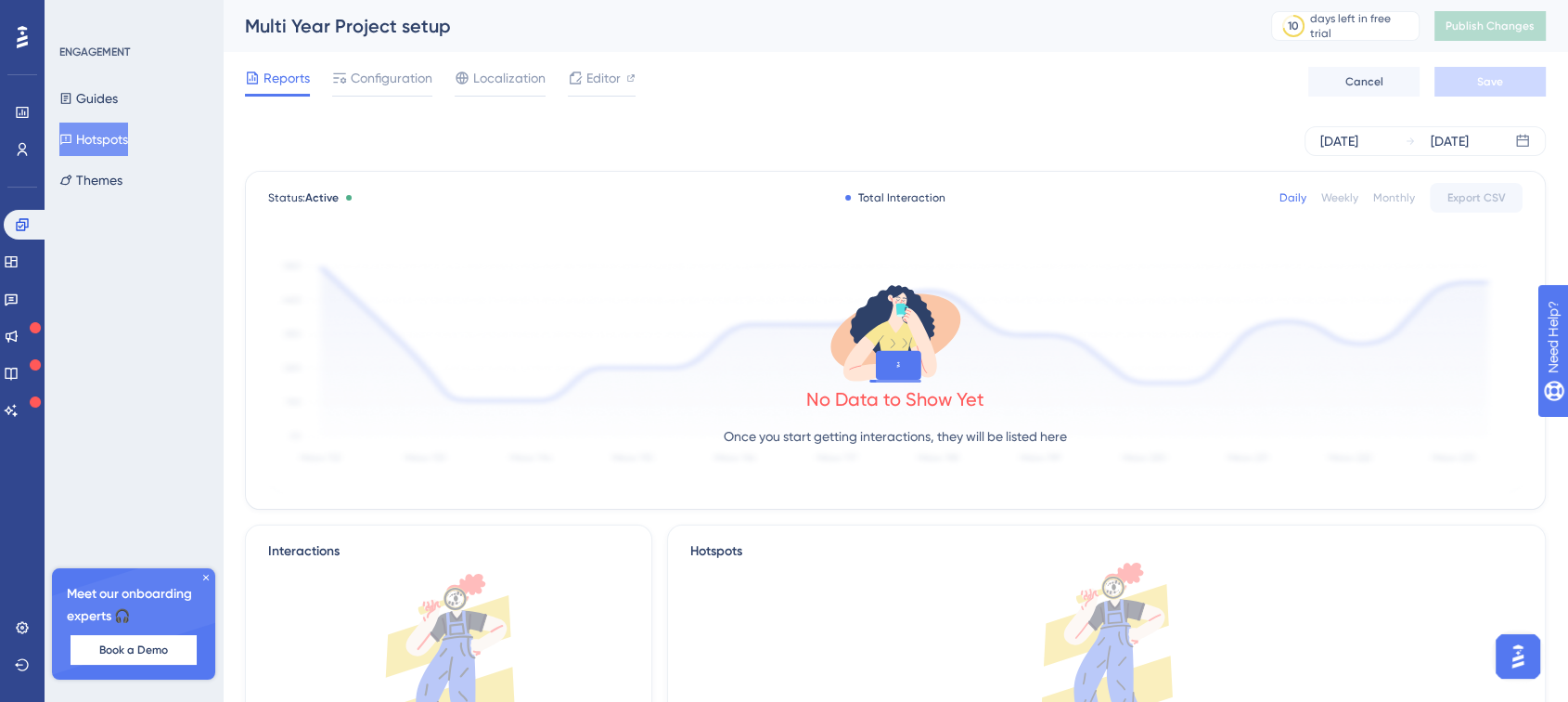
click at [128, 141] on button "Hotspots" at bounding box center [93, 139] width 69 height 34
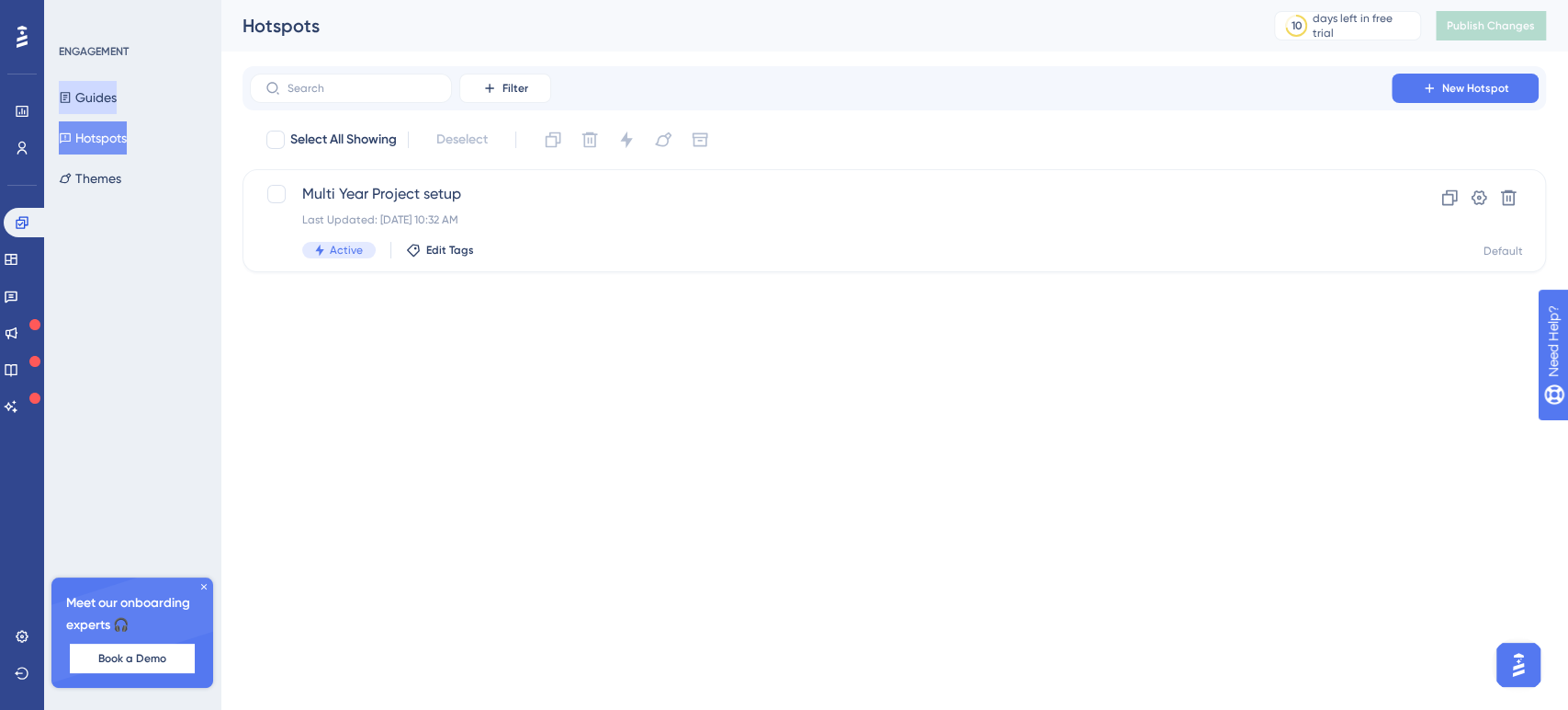
click at [116, 103] on button "Guides" at bounding box center [88, 98] width 58 height 34
